Goal: Transaction & Acquisition: Purchase product/service

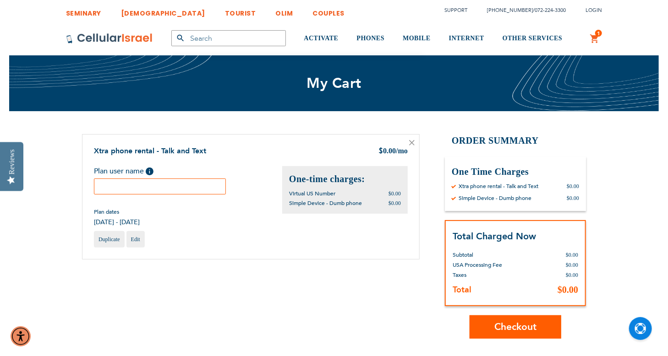
click at [202, 188] on input "text" at bounding box center [160, 187] width 132 height 16
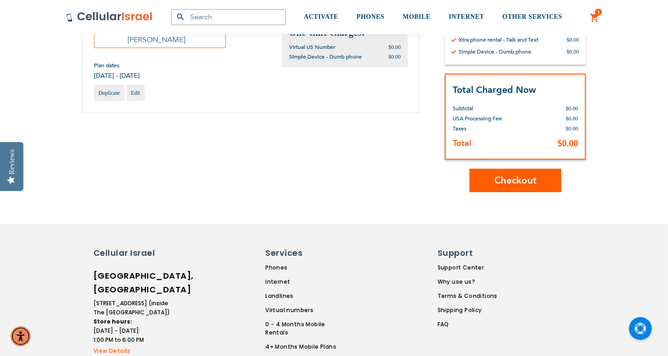
scroll to position [154, 0]
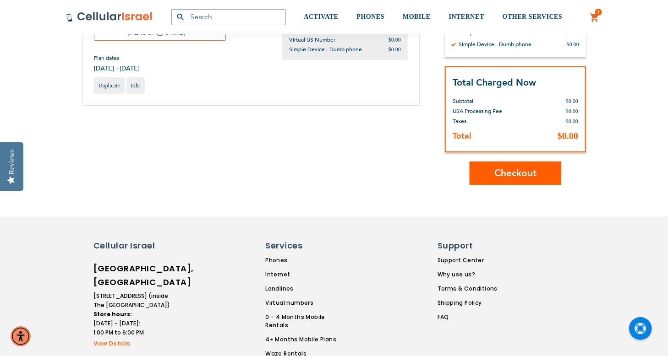
type input "[PERSON_NAME]"
click at [492, 164] on button "Checkout" at bounding box center [515, 173] width 92 height 23
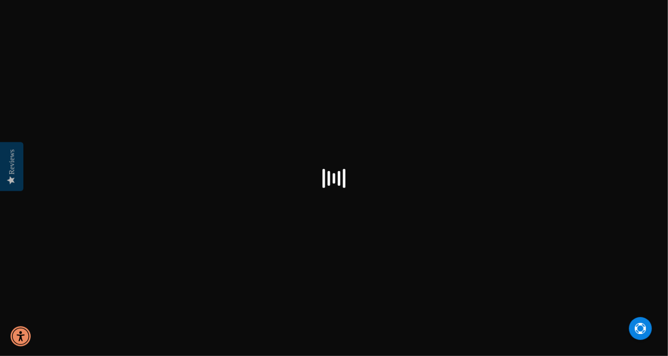
select select "US"
checkbox input "false"
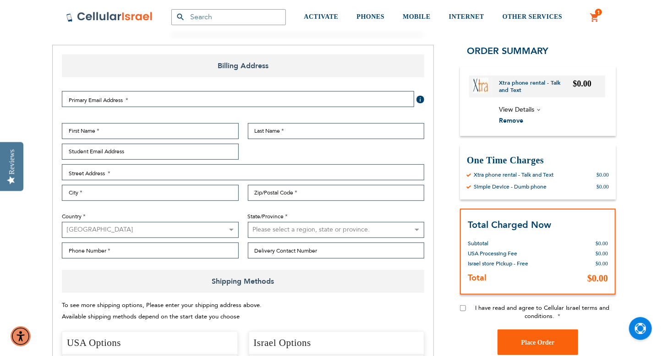
scroll to position [110, 0]
click at [533, 108] on span "View Details" at bounding box center [516, 109] width 35 height 9
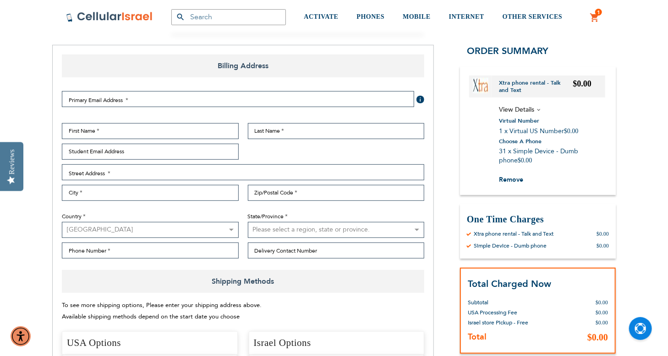
click at [533, 108] on span "View Details" at bounding box center [516, 109] width 35 height 9
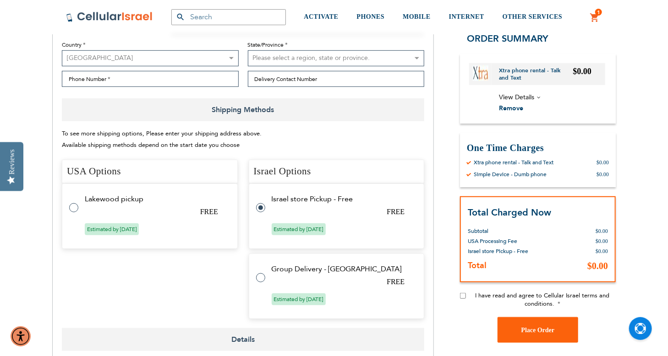
scroll to position [345, 0]
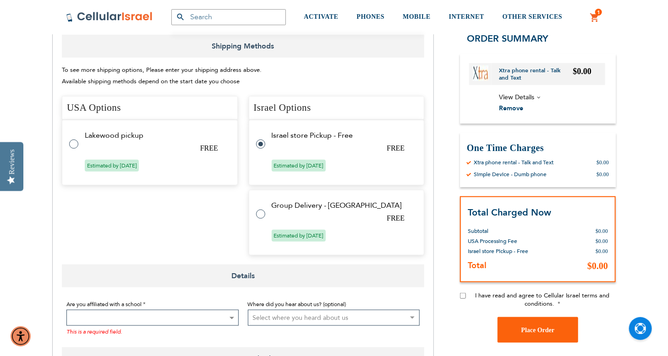
click at [71, 139] on label at bounding box center [78, 139] width 18 height 0
radio input "true"
radio input "false"
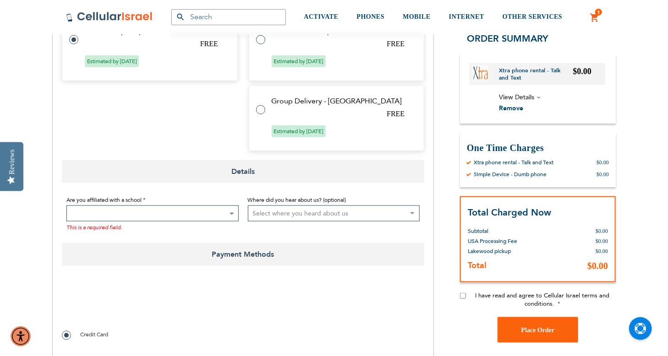
scroll to position [451, 0]
click at [233, 212] on b at bounding box center [231, 213] width 5 height 2
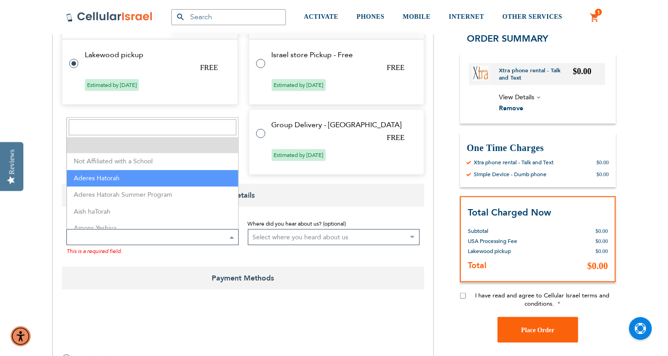
scroll to position [431, 0]
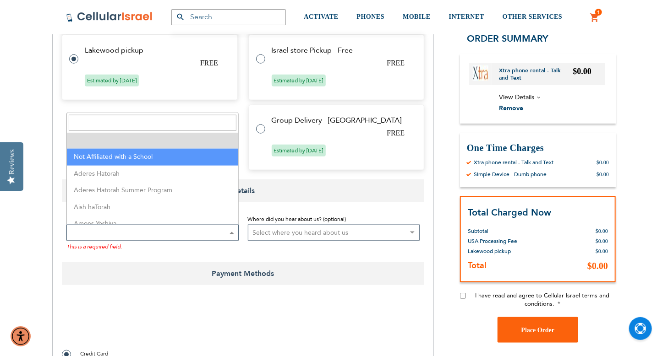
select select "199"
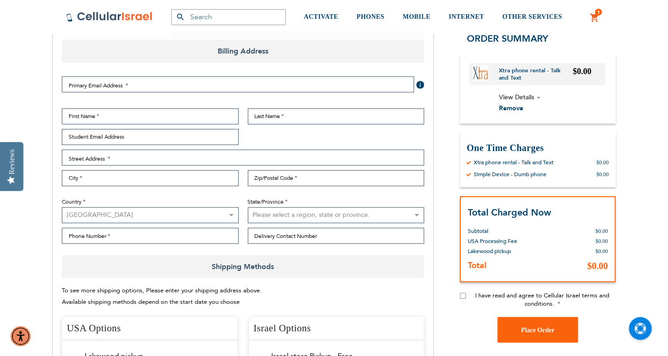
scroll to position [125, 0]
click at [462, 295] on input "I have read and agree to Cellular Israel terms and conditions." at bounding box center [463, 296] width 6 height 6
checkbox input "true"
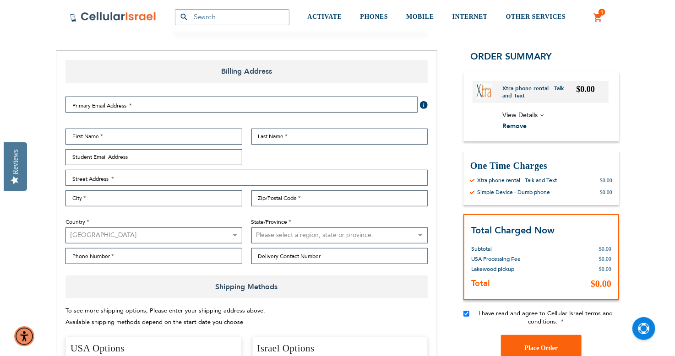
scroll to position [105, 0]
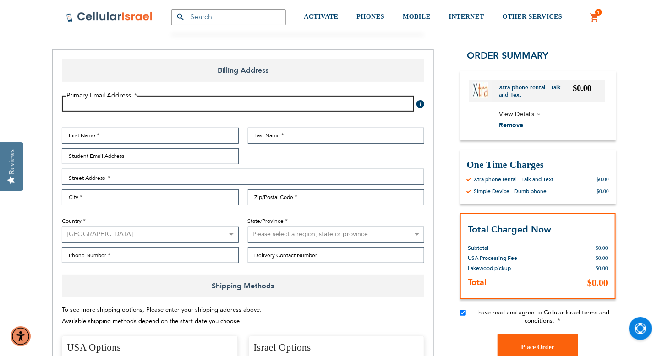
click at [264, 109] on input "Email Address" at bounding box center [238, 104] width 352 height 16
type input "chayapink@gmail.com"
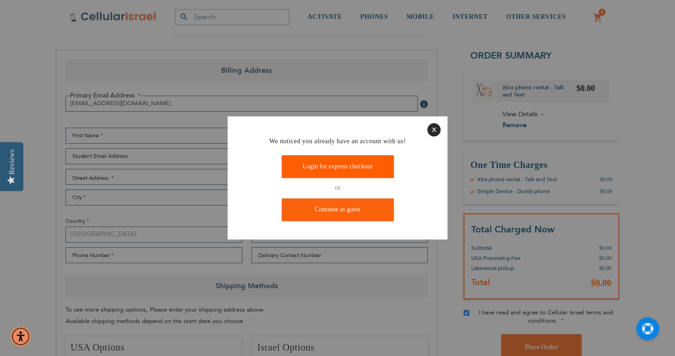
click at [317, 165] on link "Login for express checkout" at bounding box center [338, 166] width 112 height 23
